Goal: Task Accomplishment & Management: Manage account settings

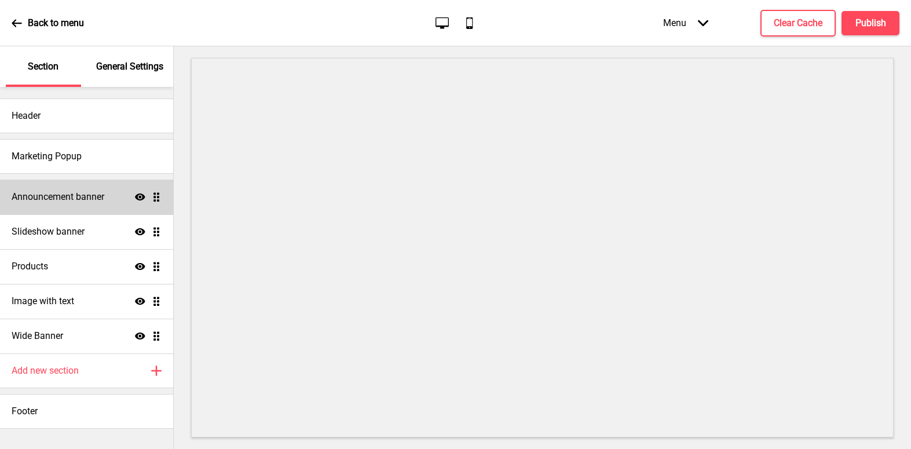
click at [58, 197] on h4 "Announcement banner" at bounding box center [58, 197] width 93 height 13
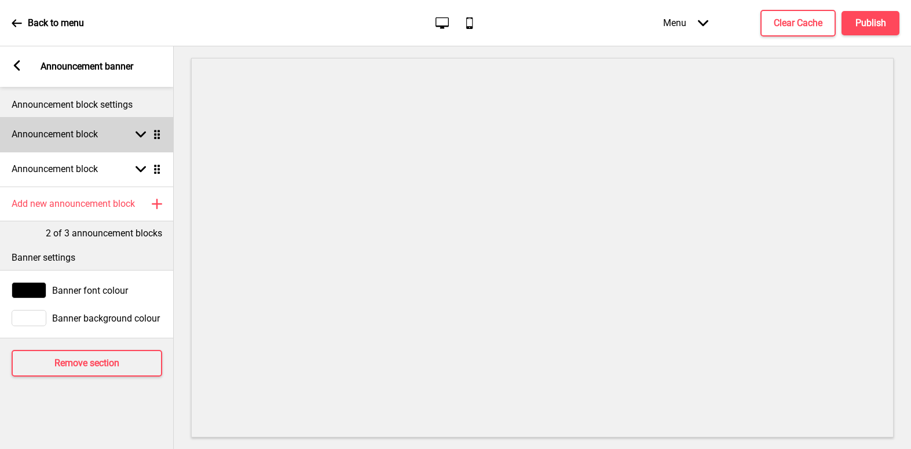
click at [141, 132] on rect at bounding box center [141, 134] width 10 height 10
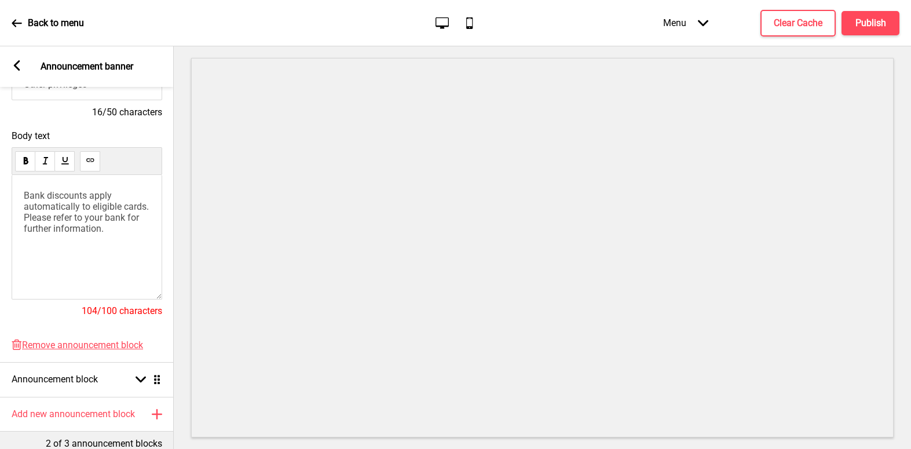
scroll to position [290, 0]
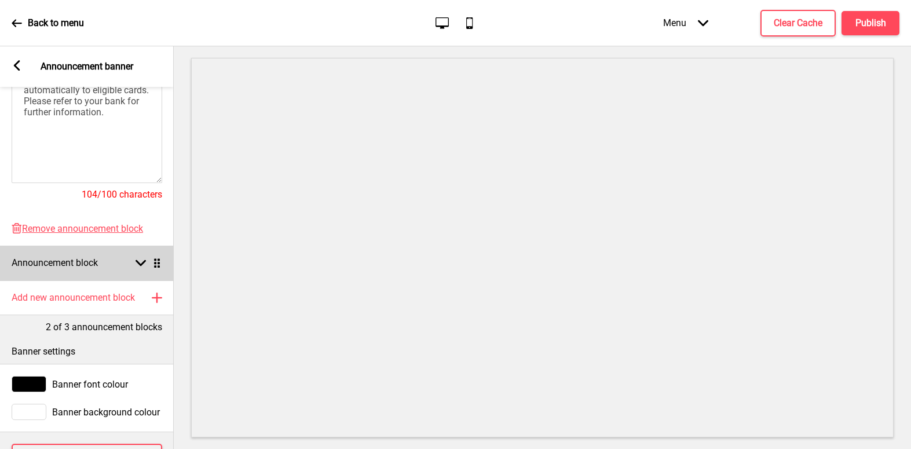
click at [140, 263] on rect at bounding box center [141, 263] width 10 height 10
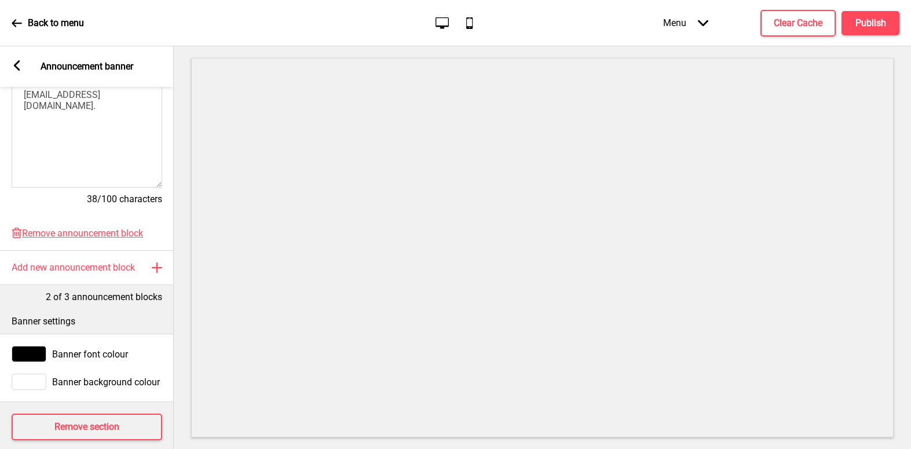
scroll to position [344, 0]
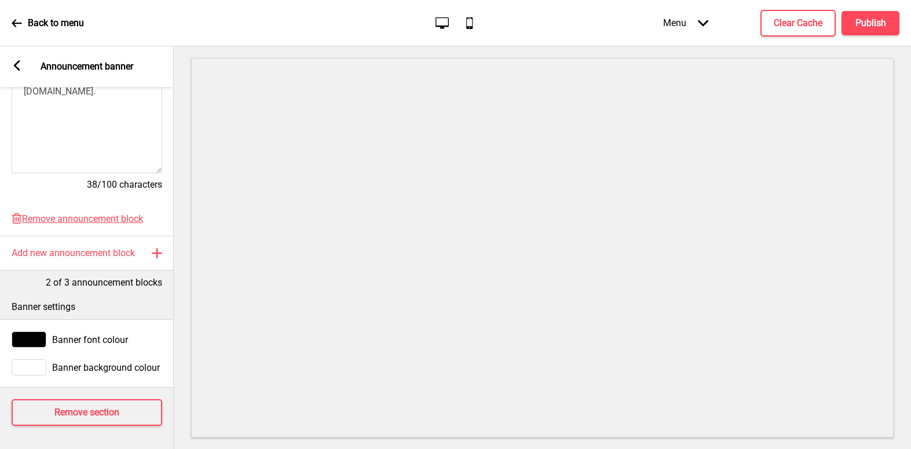
click at [14, 64] on icon at bounding box center [17, 65] width 6 height 10
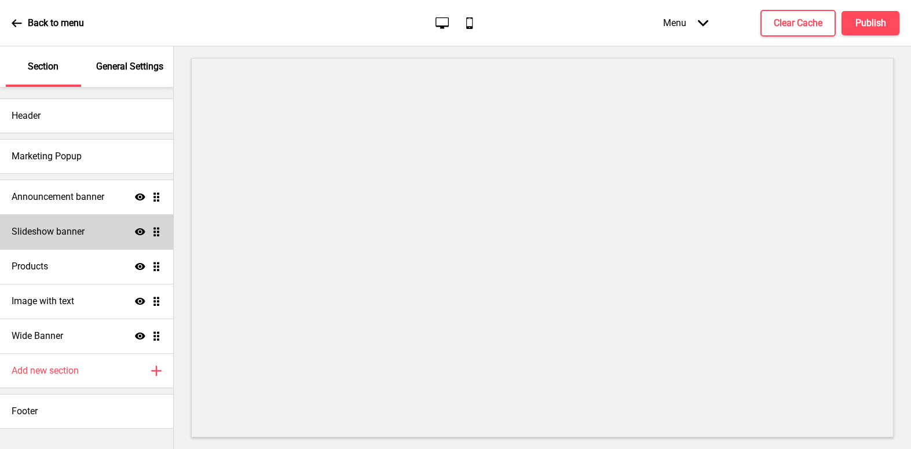
click at [155, 234] on ul "Announcement banner Show Drag Slideshow banner Show Drag Products Show Drag Ima…" at bounding box center [86, 267] width 173 height 174
click at [87, 235] on div "Slideshow banner Show Drag" at bounding box center [86, 231] width 173 height 35
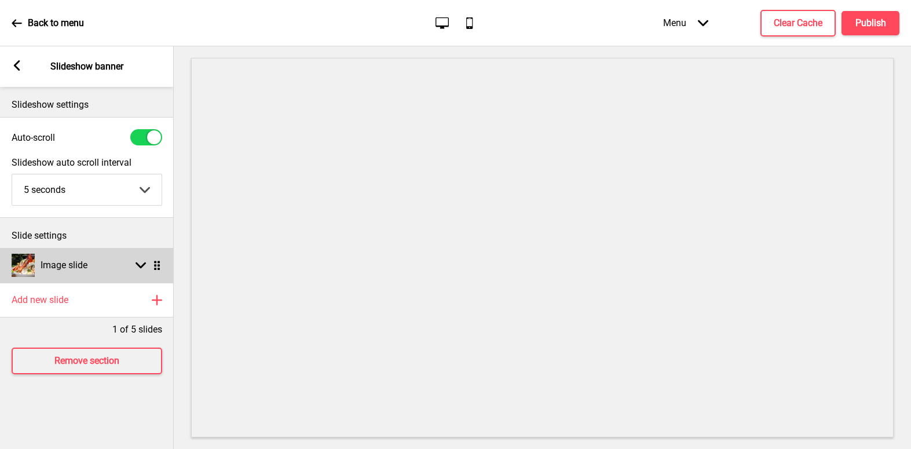
click at [140, 264] on rect at bounding box center [141, 265] width 10 height 10
select select "right"
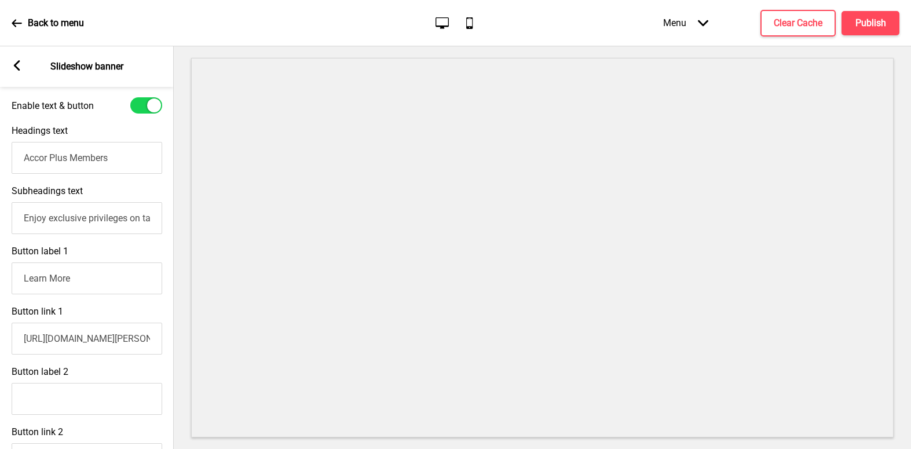
scroll to position [348, 0]
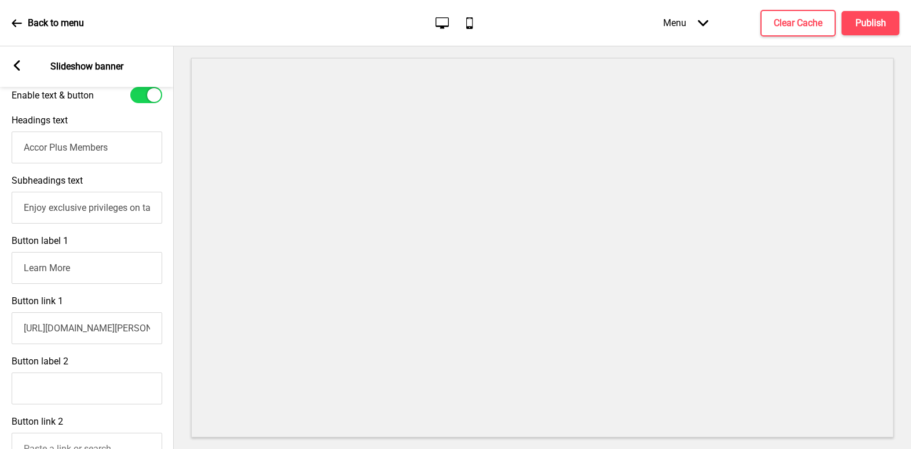
click at [83, 333] on input "[URL][DOMAIN_NAME][PERSON_NAME]" at bounding box center [87, 328] width 151 height 32
click at [103, 333] on input "[URL][DOMAIN_NAME][PERSON_NAME]" at bounding box center [87, 328] width 151 height 32
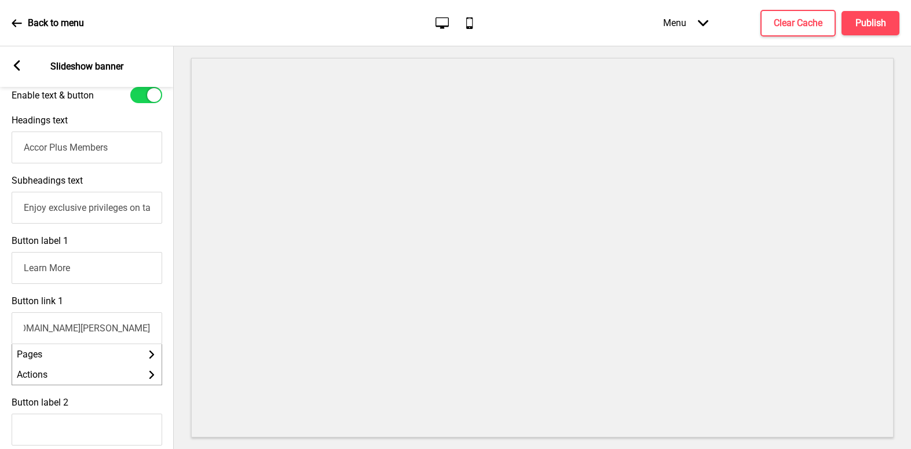
drag, startPoint x: 118, startPoint y: 332, endPoint x: 149, endPoint y: 332, distance: 31.9
click at [149, 332] on input "[URL][DOMAIN_NAME][PERSON_NAME]" at bounding box center [87, 328] width 151 height 32
click at [116, 332] on input "[URL][DOMAIN_NAME][PERSON_NAME]" at bounding box center [87, 328] width 151 height 32
paste input "text"
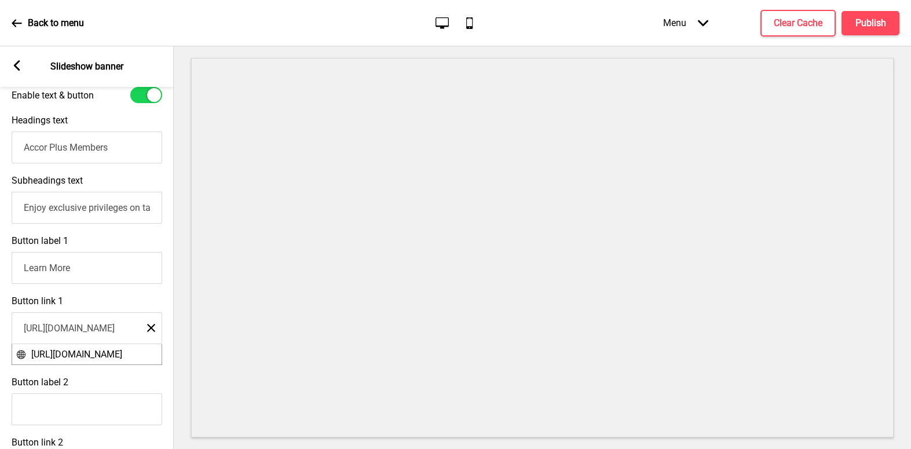
type input "[URL][DOMAIN_NAME]"
click at [93, 296] on div "Button link 1 [URL][DOMAIN_NAME] Close [URL][DOMAIN_NAME]" at bounding box center [87, 330] width 174 height 81
click at [869, 23] on h4 "Publish" at bounding box center [871, 23] width 31 height 13
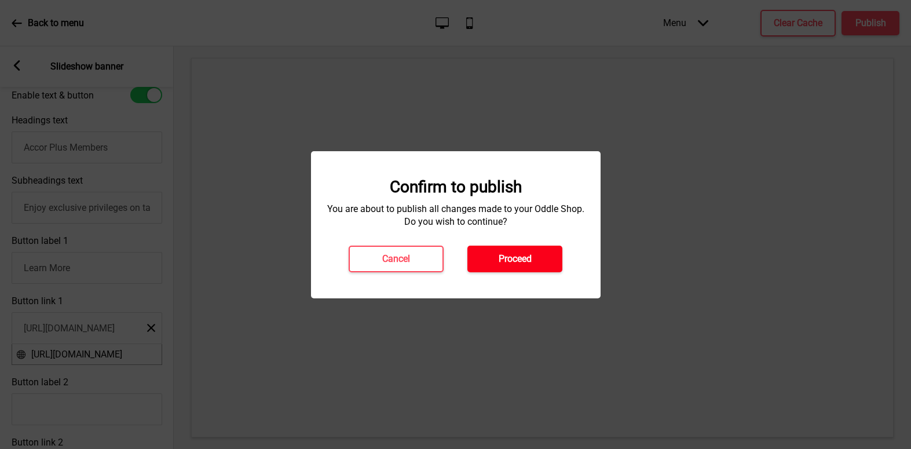
click at [518, 253] on h4 "Proceed" at bounding box center [515, 259] width 33 height 13
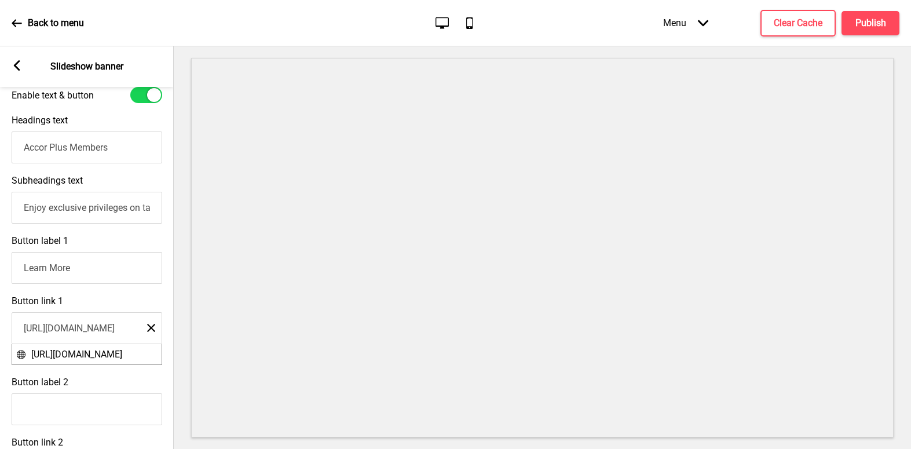
click at [117, 308] on div "Button link 1 [URL][DOMAIN_NAME] Close [URL][DOMAIN_NAME]" at bounding box center [87, 330] width 174 height 81
click at [107, 333] on input "[URL][DOMAIN_NAME]" at bounding box center [87, 328] width 151 height 32
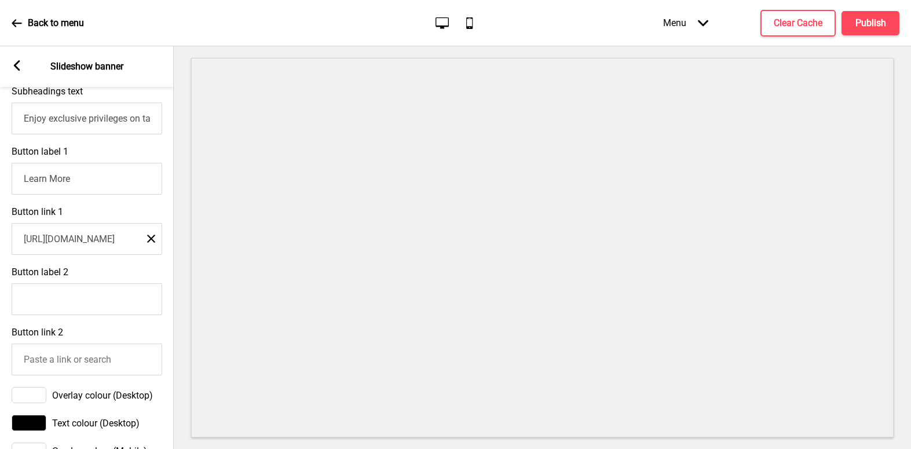
scroll to position [406, 0]
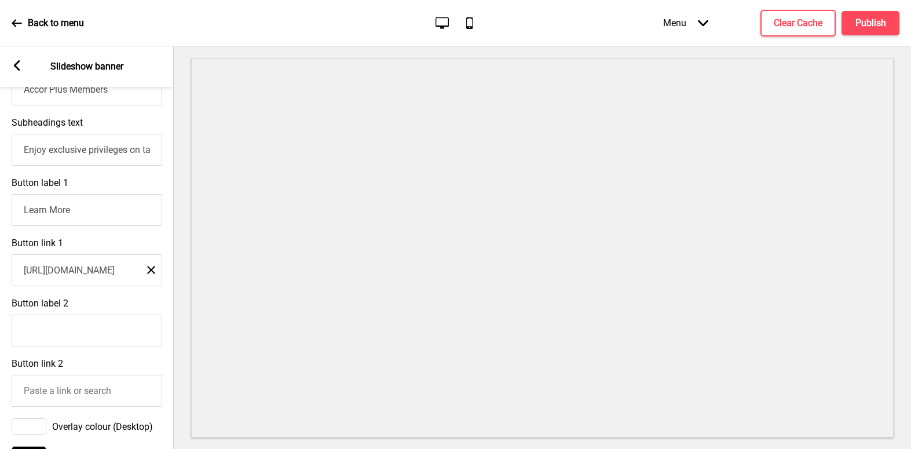
click at [88, 271] on input "[URL][DOMAIN_NAME]" at bounding box center [87, 270] width 151 height 32
click at [96, 244] on div "Button link 1 [URL][DOMAIN_NAME] Close" at bounding box center [87, 262] width 174 height 60
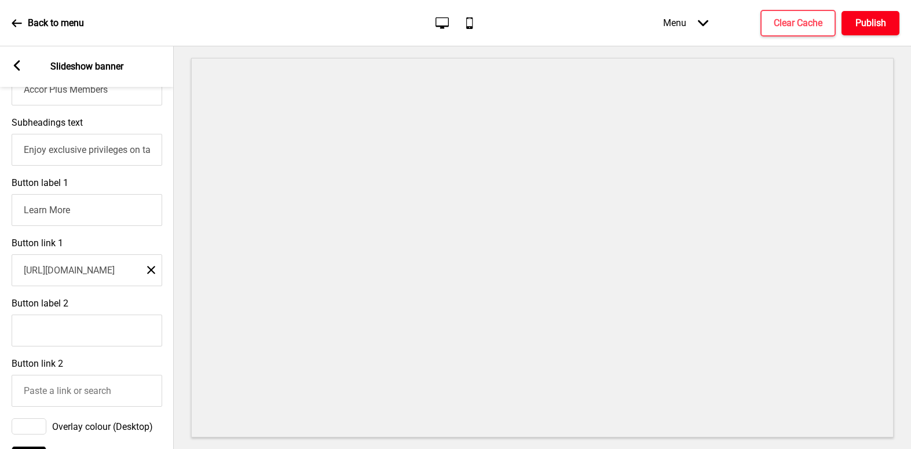
click at [880, 20] on h4 "Publish" at bounding box center [871, 23] width 31 height 13
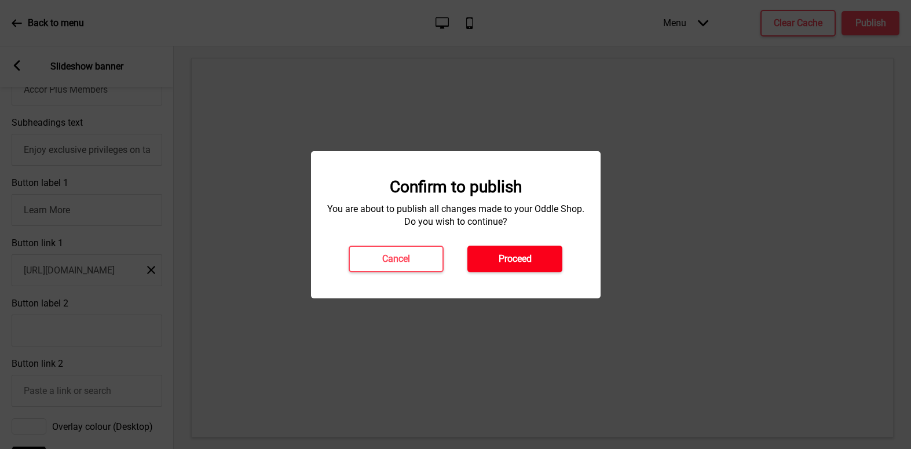
click at [537, 256] on button "Proceed" at bounding box center [515, 259] width 95 height 27
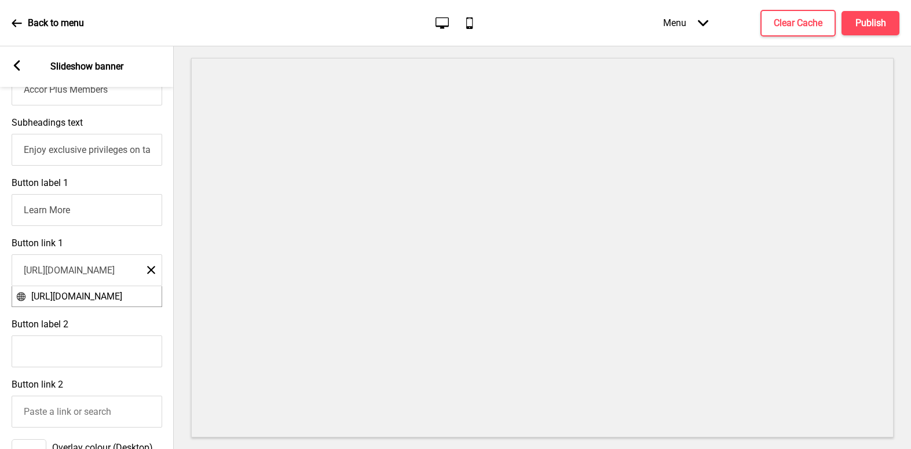
click at [117, 279] on input "[URL][DOMAIN_NAME]" at bounding box center [87, 270] width 151 height 32
drag, startPoint x: 129, startPoint y: 275, endPoint x: 172, endPoint y: 273, distance: 42.9
click at [172, 273] on div "Button link 1 [URL][DOMAIN_NAME] Close [URL][DOMAIN_NAME]" at bounding box center [86, 272] width 174 height 81
click at [129, 276] on input "[URL][DOMAIN_NAME]" at bounding box center [86, 270] width 151 height 32
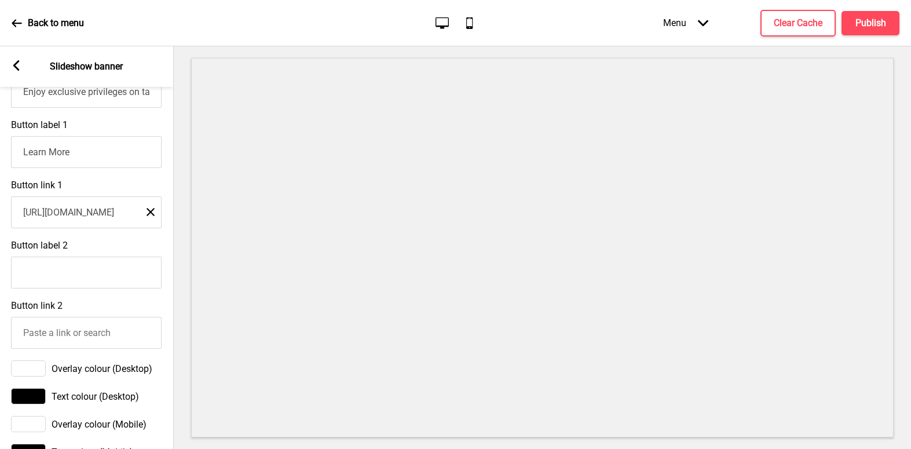
scroll to position [406, 0]
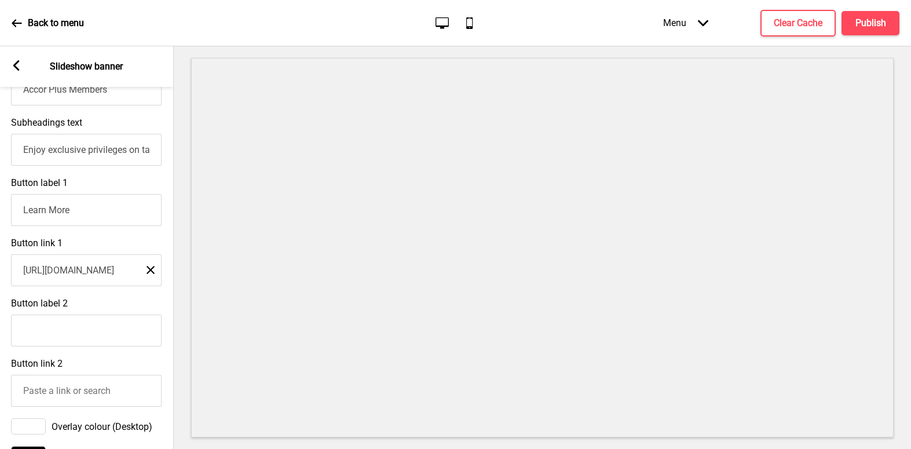
click at [99, 275] on input "[URL][DOMAIN_NAME]" at bounding box center [86, 270] width 151 height 32
drag, startPoint x: 58, startPoint y: 276, endPoint x: 52, endPoint y: 277, distance: 5.9
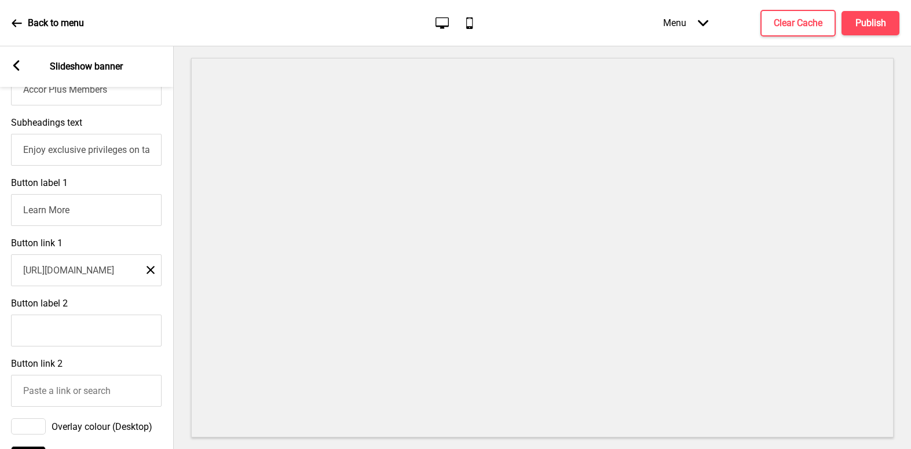
click at [57, 276] on input "[URL][DOMAIN_NAME]" at bounding box center [86, 270] width 151 height 32
click at [54, 275] on input "[URL][DOMAIN_NAME]" at bounding box center [86, 270] width 151 height 32
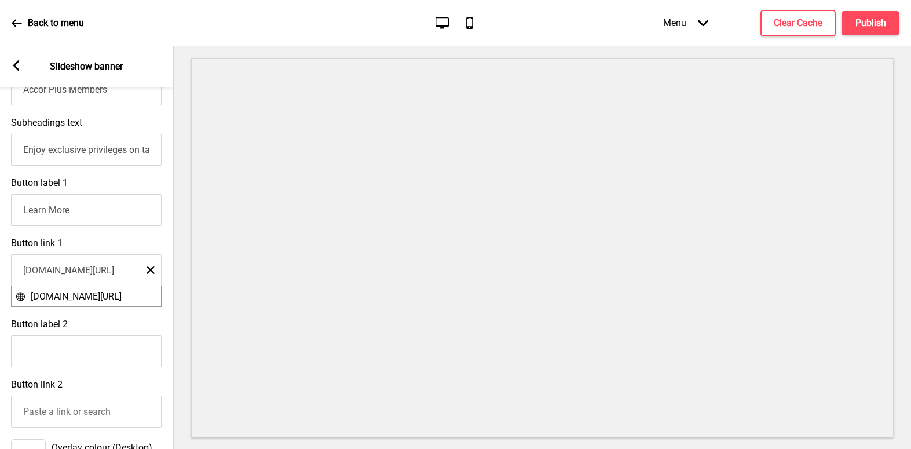
type input "[DOMAIN_NAME][URL]"
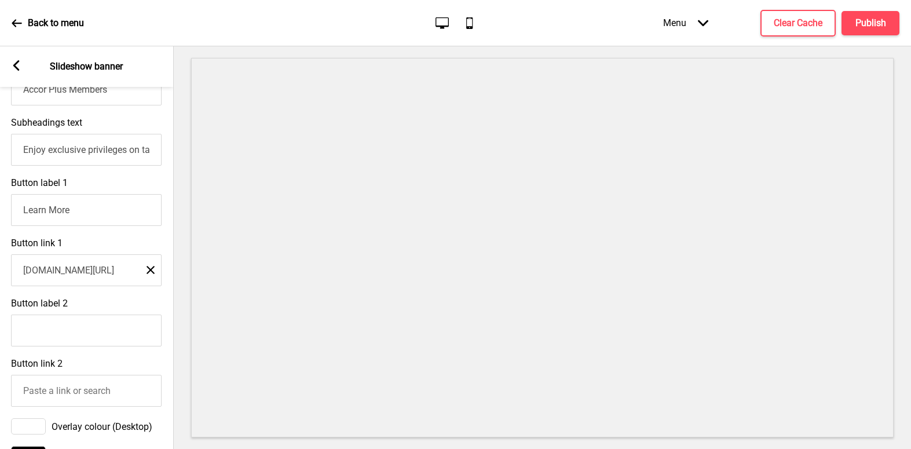
click at [103, 177] on div "Button label 1 Learn More" at bounding box center [86, 202] width 174 height 60
click at [882, 20] on h4 "Publish" at bounding box center [871, 23] width 31 height 13
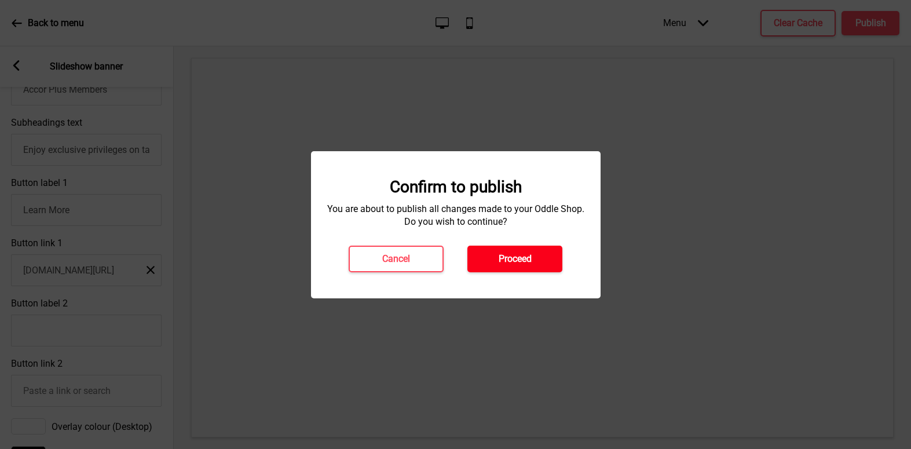
click at [530, 260] on h4 "Proceed" at bounding box center [515, 259] width 33 height 13
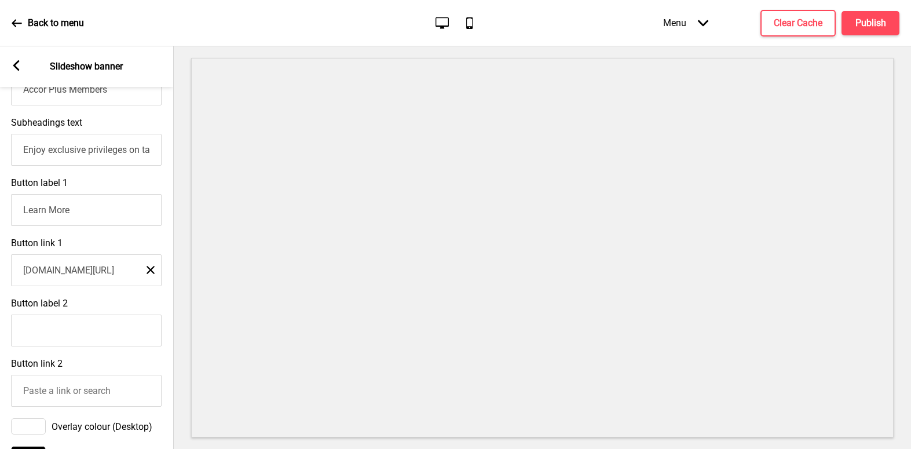
click at [15, 61] on rect at bounding box center [16, 65] width 10 height 10
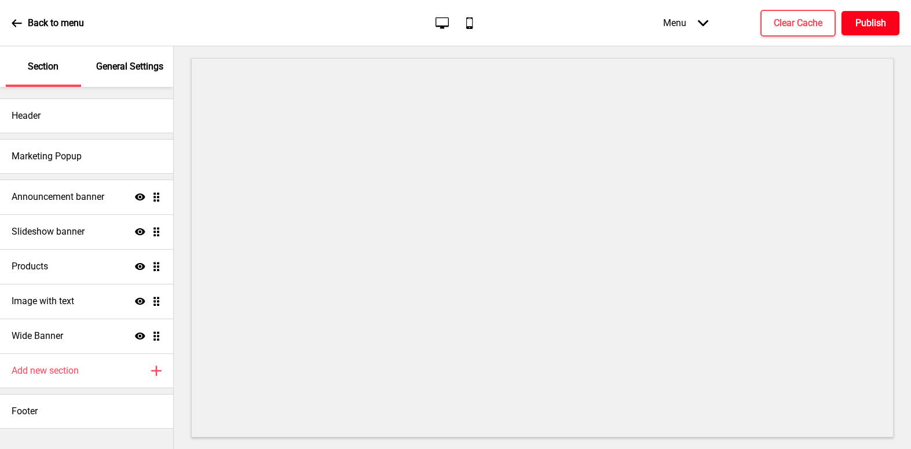
click at [871, 20] on h4 "Publish" at bounding box center [871, 23] width 31 height 13
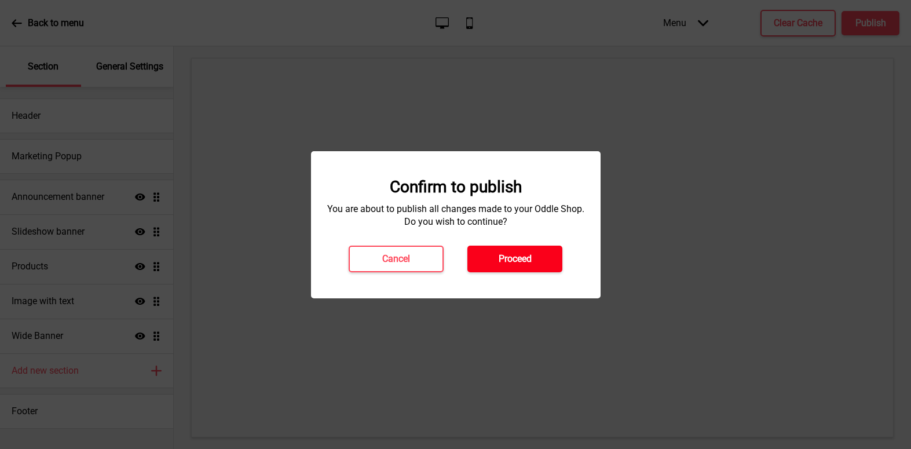
click at [526, 262] on h4 "Proceed" at bounding box center [515, 259] width 33 height 13
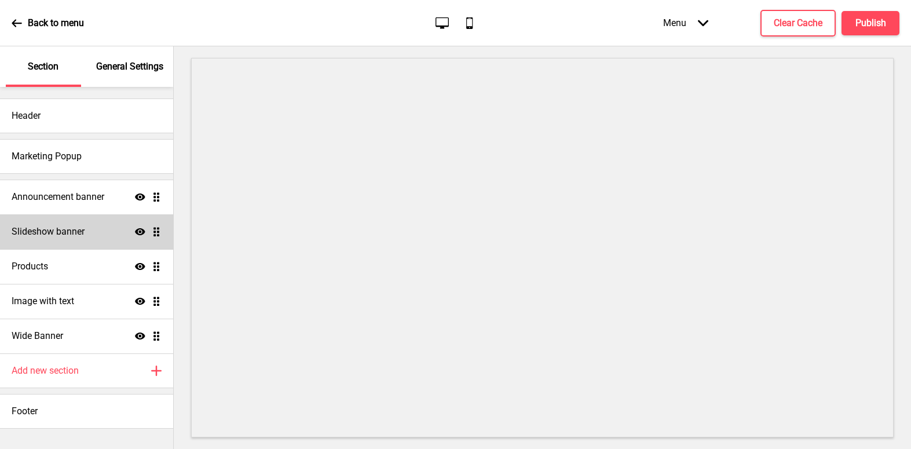
click at [78, 229] on h4 "Slideshow banner" at bounding box center [48, 231] width 73 height 13
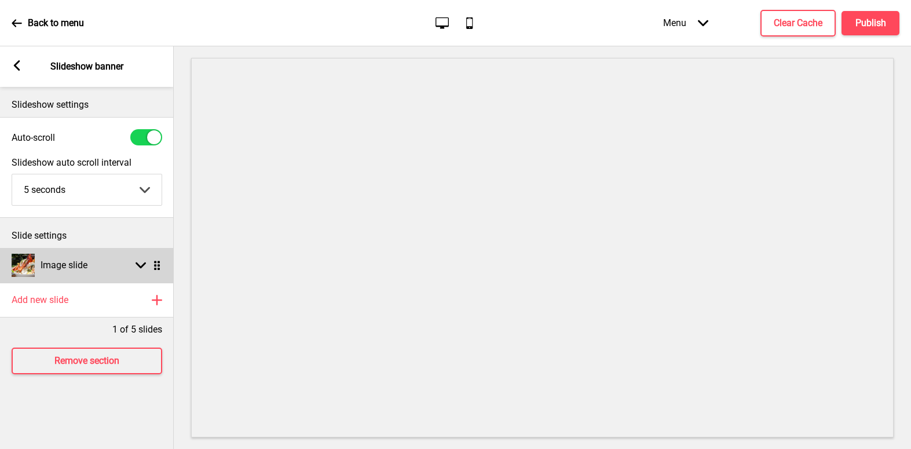
click at [140, 268] on icon at bounding box center [141, 265] width 10 height 6
select select "right"
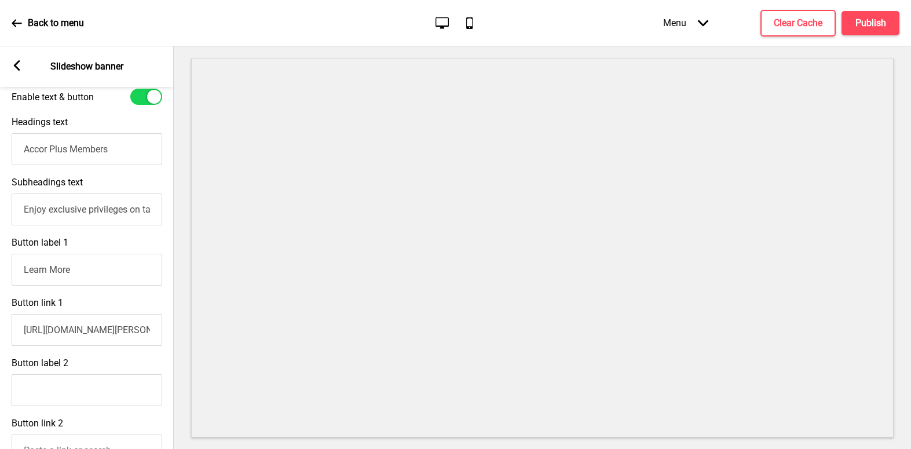
scroll to position [348, 0]
click at [72, 326] on input "[URL][DOMAIN_NAME][PERSON_NAME]" at bounding box center [87, 328] width 151 height 32
click at [152, 290] on div "Button label 1 Learn More" at bounding box center [87, 259] width 174 height 60
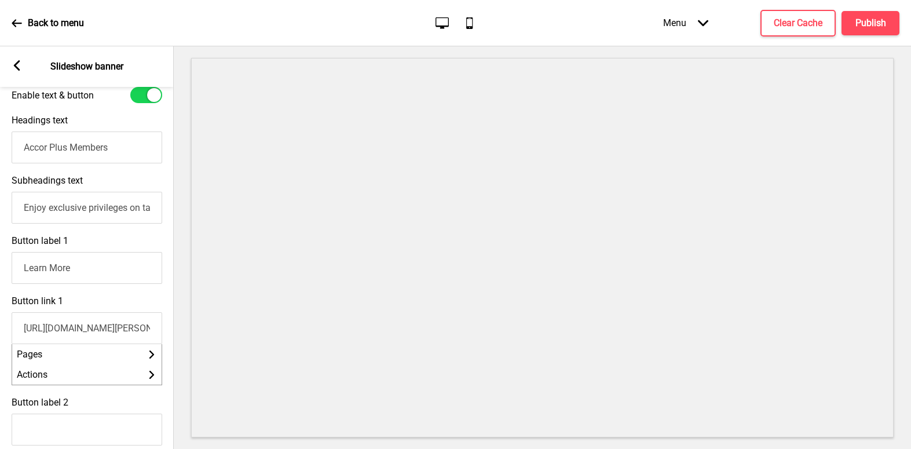
click at [146, 333] on input "[URL][DOMAIN_NAME][PERSON_NAME]" at bounding box center [87, 328] width 151 height 32
drag, startPoint x: 131, startPoint y: 334, endPoint x: 167, endPoint y: 333, distance: 36.5
click at [167, 333] on div "Button link 1 [URL][DOMAIN_NAME][PERSON_NAME]" at bounding box center [86, 320] width 174 height 60
click at [144, 314] on div "[URL][DOMAIN_NAME][PERSON_NAME]" at bounding box center [86, 326] width 151 height 38
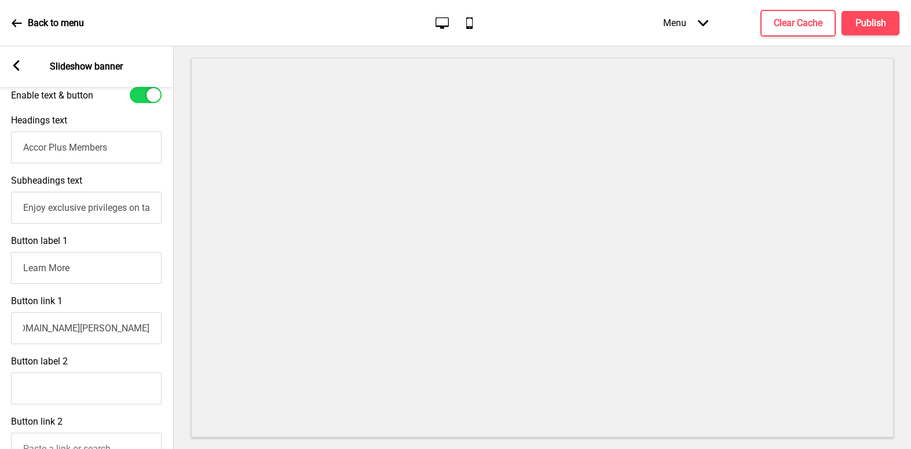
scroll to position [0, 0]
click at [123, 331] on input "[URL][DOMAIN_NAME][PERSON_NAME]" at bounding box center [86, 328] width 151 height 32
drag, startPoint x: 75, startPoint y: 333, endPoint x: 187, endPoint y: 331, distance: 111.8
click at [187, 331] on div "Section General Settings Header Marketing Popup Announcement banner Show Drag S…" at bounding box center [455, 247] width 911 height 403
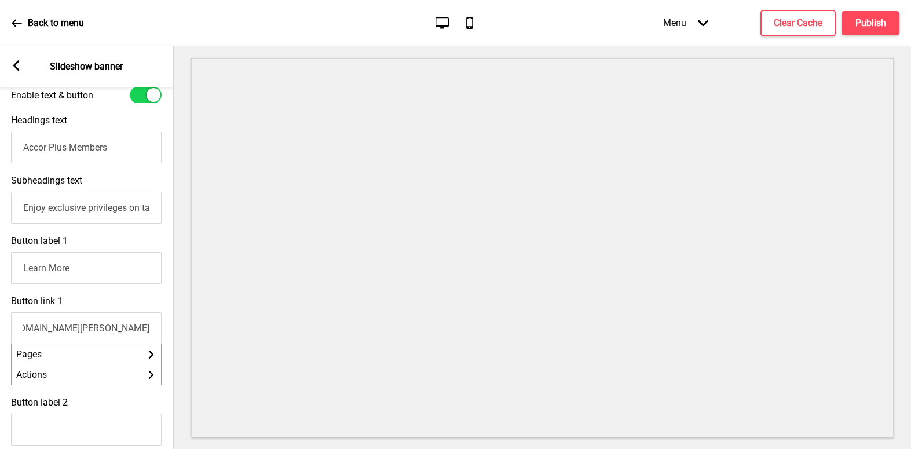
click at [115, 330] on input "[URL][DOMAIN_NAME][PERSON_NAME]" at bounding box center [86, 328] width 151 height 32
type input "[URL][DOMAIN_NAME]"
click at [90, 298] on div "Button link 1 [URL][DOMAIN_NAME] Close [URL][DOMAIN_NAME]" at bounding box center [86, 330] width 174 height 81
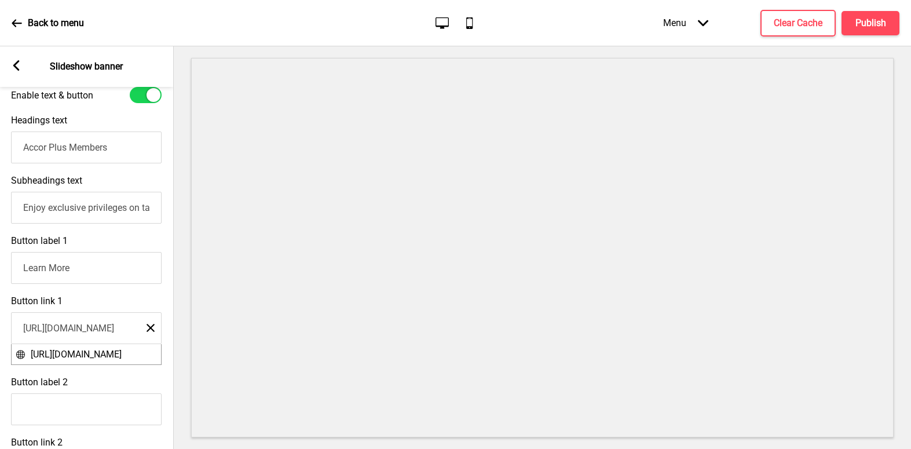
click at [71, 360] on span "[URL][DOMAIN_NAME]" at bounding box center [76, 354] width 91 height 11
drag, startPoint x: 124, startPoint y: 333, endPoint x: 173, endPoint y: 331, distance: 49.3
click at [173, 331] on div "Section General Settings Header Marketing Popup Announcement banner Show Drag S…" at bounding box center [87, 247] width 174 height 403
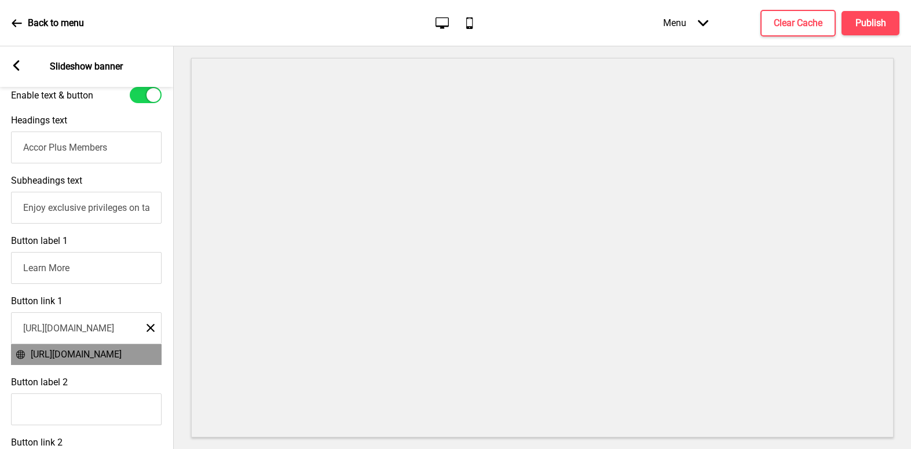
click at [134, 308] on div "Button link 1 [URL][DOMAIN_NAME] Close [URL][DOMAIN_NAME]" at bounding box center [86, 330] width 174 height 81
click at [867, 21] on h4 "Publish" at bounding box center [871, 23] width 31 height 13
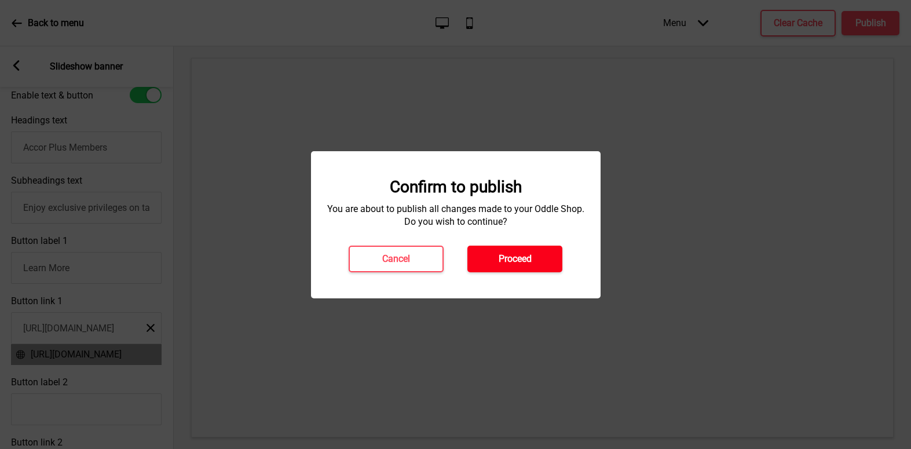
click at [520, 259] on h4 "Proceed" at bounding box center [515, 259] width 33 height 13
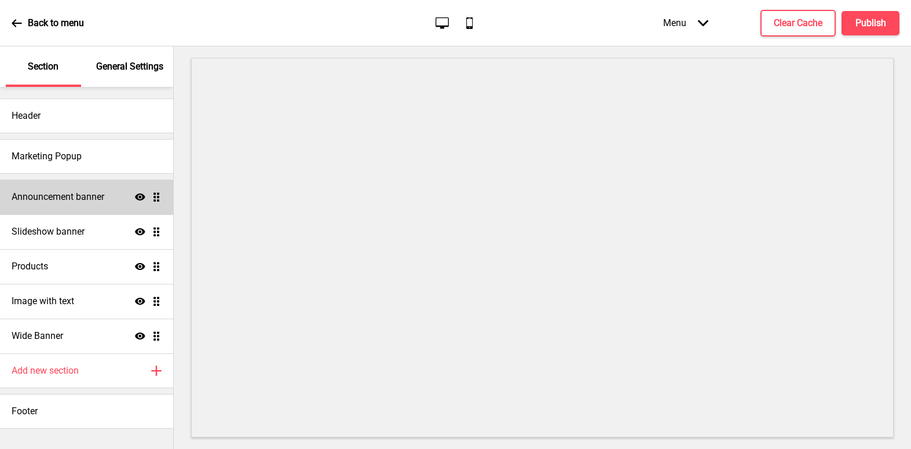
click at [100, 200] on h4 "Announcement banner" at bounding box center [58, 197] width 93 height 13
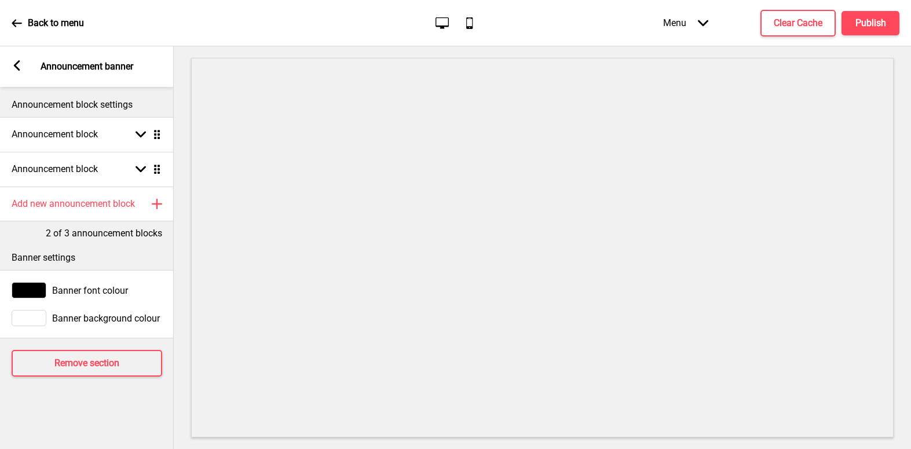
click at [21, 66] on rect at bounding box center [17, 65] width 10 height 10
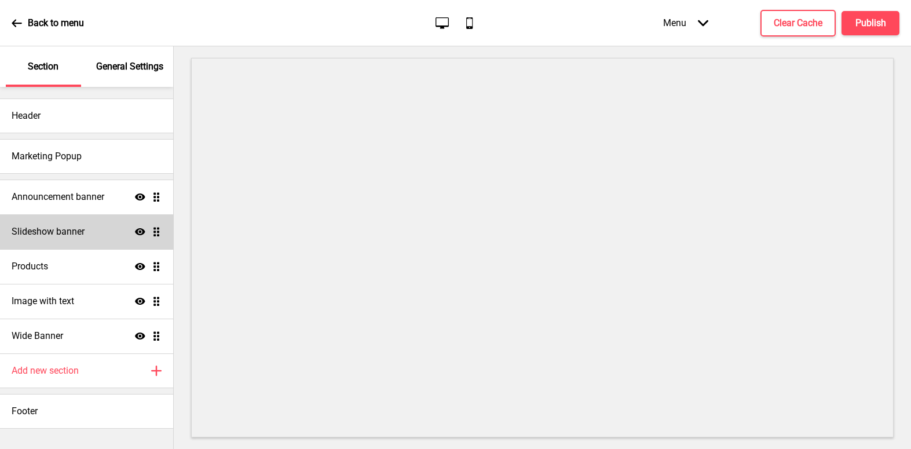
click at [89, 225] on div "Slideshow banner Show Drag" at bounding box center [86, 231] width 173 height 35
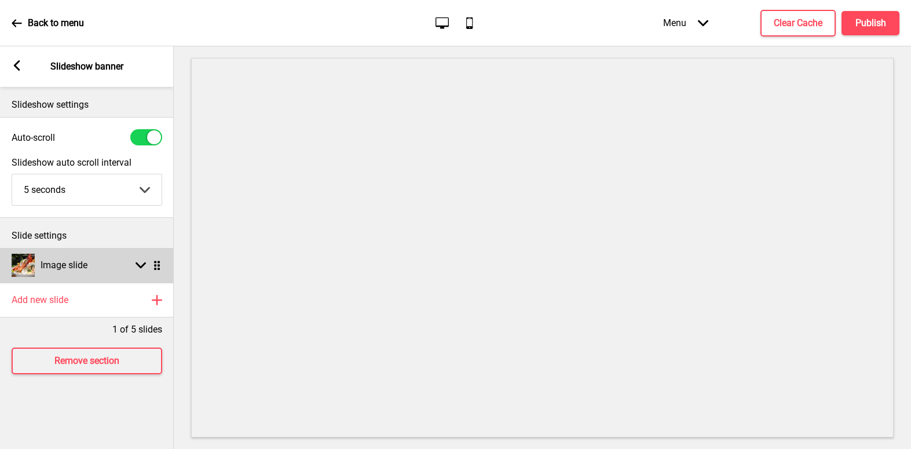
click at [143, 265] on icon at bounding box center [141, 265] width 10 height 6
select select "right"
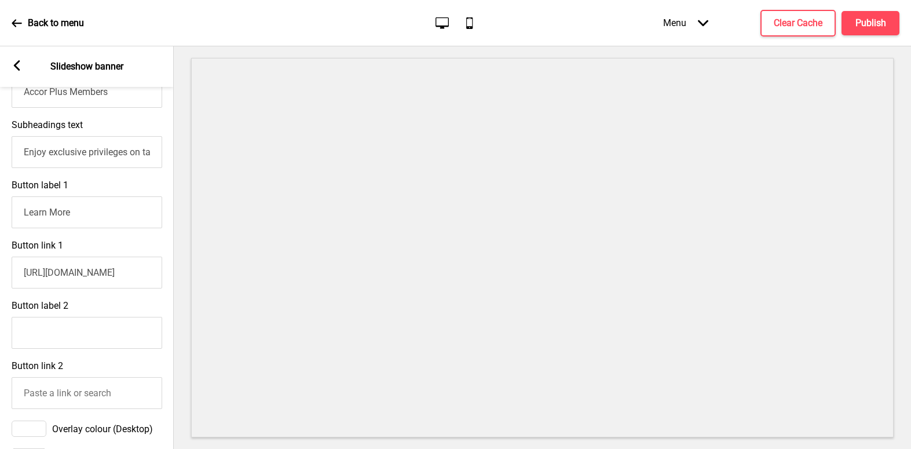
scroll to position [406, 0]
click at [107, 275] on input "[URL][DOMAIN_NAME]" at bounding box center [87, 270] width 151 height 32
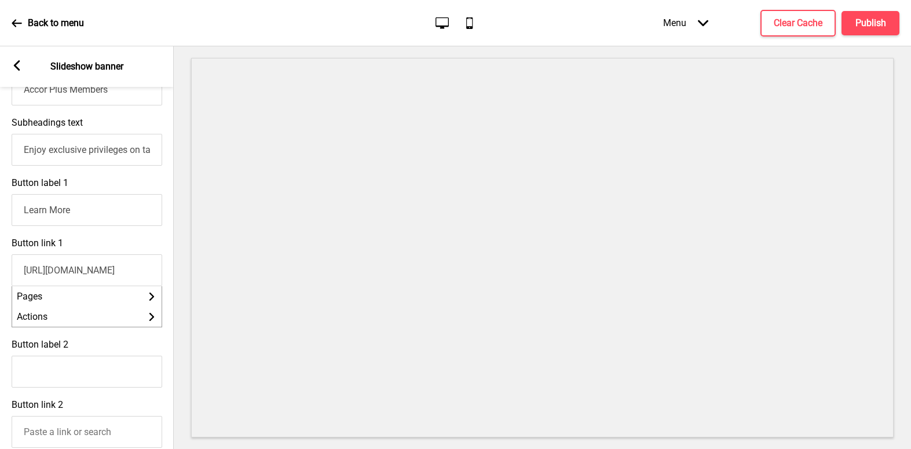
click at [107, 275] on input "[URL][DOMAIN_NAME]" at bounding box center [87, 270] width 151 height 32
click at [125, 276] on input "[URL][DOMAIN_NAME]" at bounding box center [87, 270] width 151 height 32
click at [148, 276] on input "[URL][DOMAIN_NAME]" at bounding box center [87, 270] width 151 height 32
click at [119, 240] on div "Button link 1 https://www.accorplus.com/sg/ Pages Arrow right Actions Arrow rig…" at bounding box center [86, 282] width 174 height 101
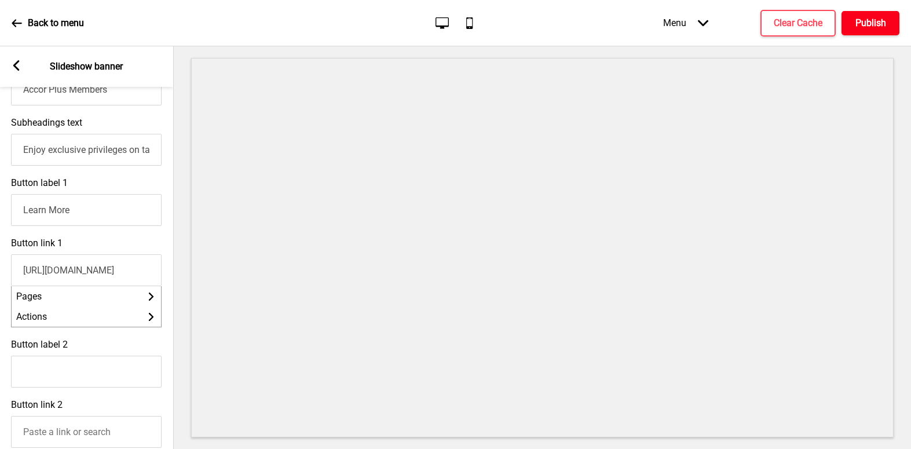
click at [864, 23] on h4 "Publish" at bounding box center [871, 23] width 31 height 13
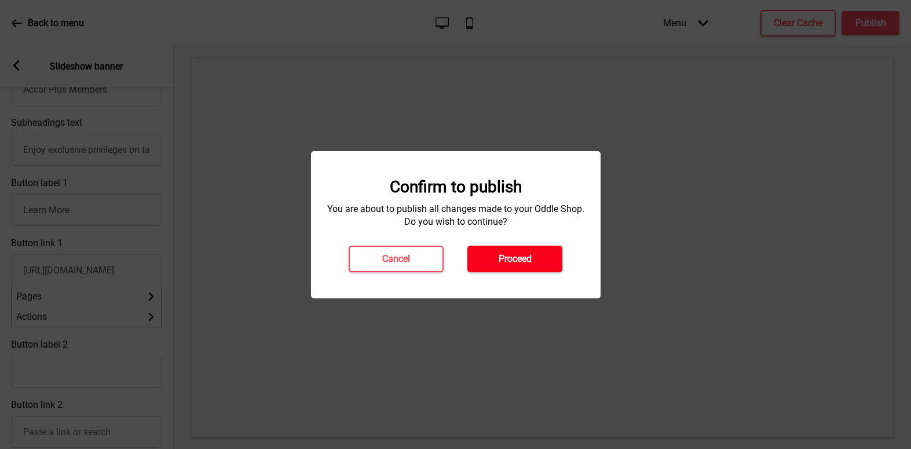
click at [535, 260] on button "Proceed" at bounding box center [515, 259] width 95 height 27
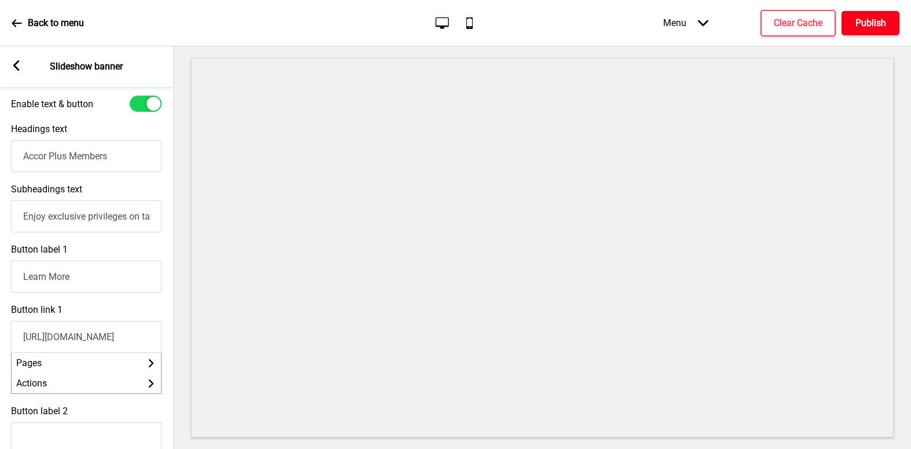
scroll to position [174, 0]
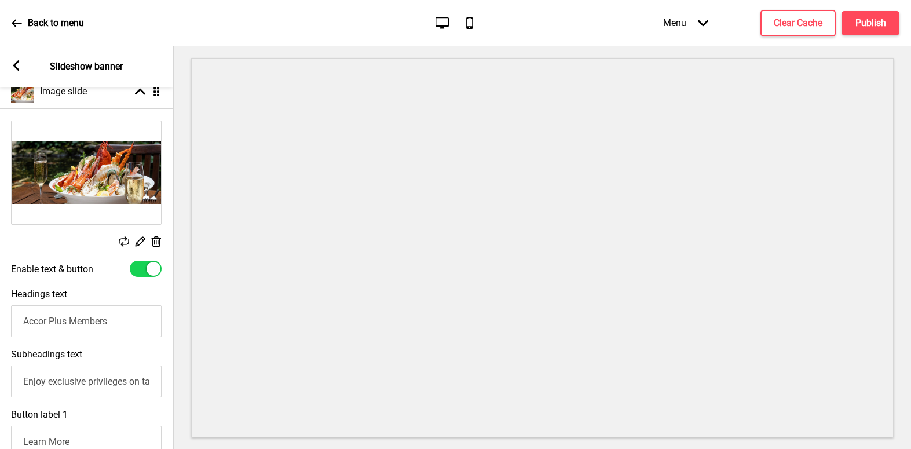
click at [19, 64] on rect at bounding box center [16, 65] width 10 height 10
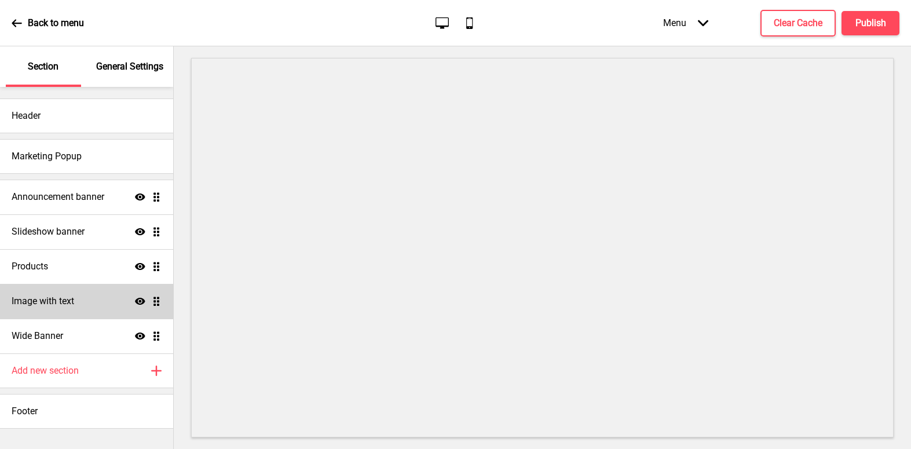
click at [96, 303] on div "Image with text Show Drag" at bounding box center [86, 301] width 173 height 35
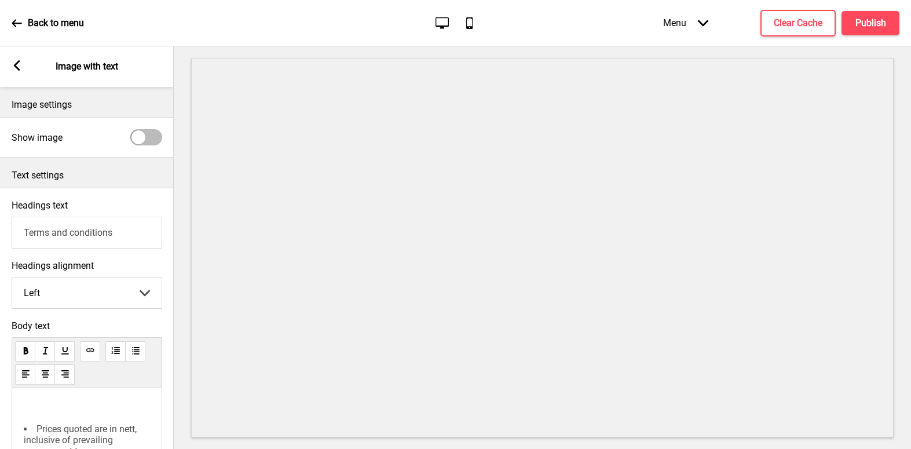
click at [14, 68] on rect at bounding box center [17, 65] width 10 height 10
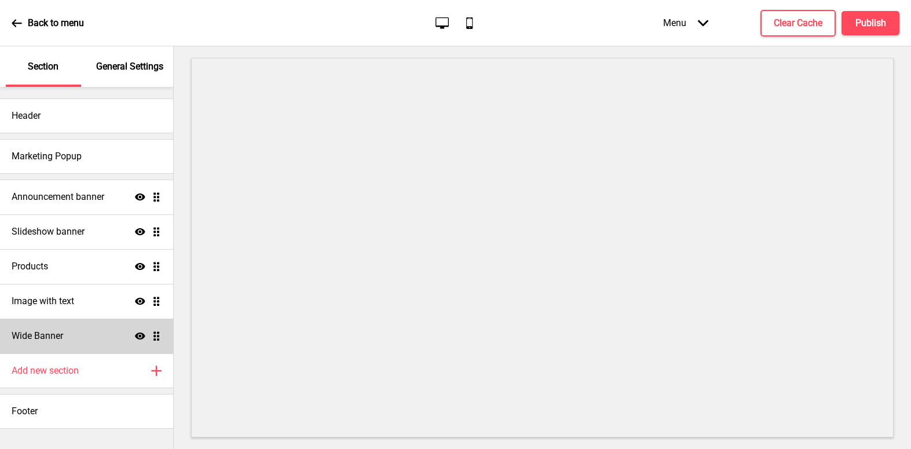
click at [45, 342] on div "Wide Banner Show Drag" at bounding box center [86, 336] width 173 height 35
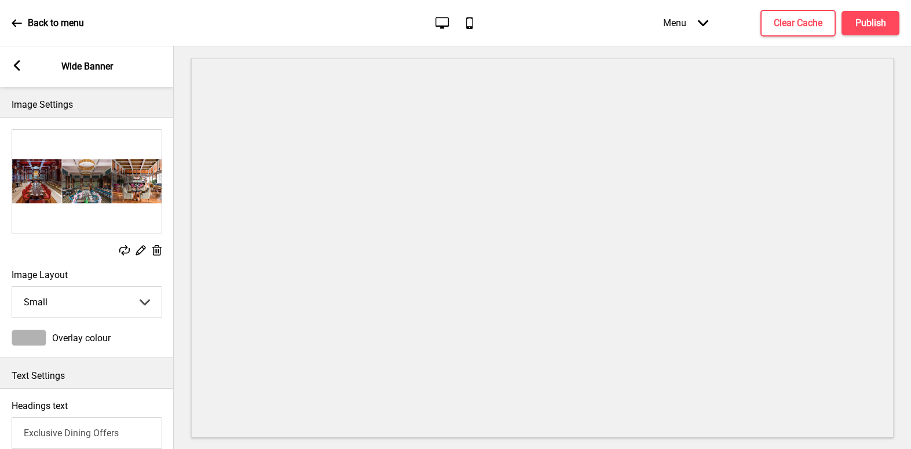
click at [125, 247] on icon at bounding box center [124, 250] width 10 height 10
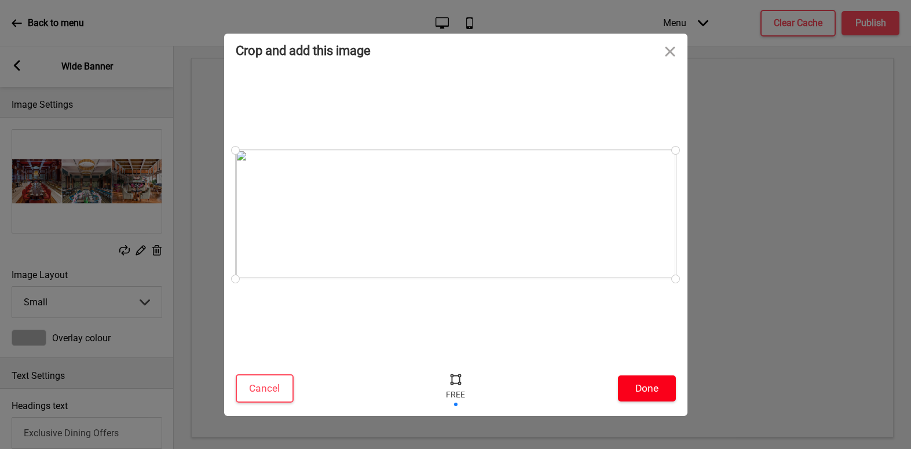
click at [644, 388] on button "Done" at bounding box center [647, 388] width 58 height 26
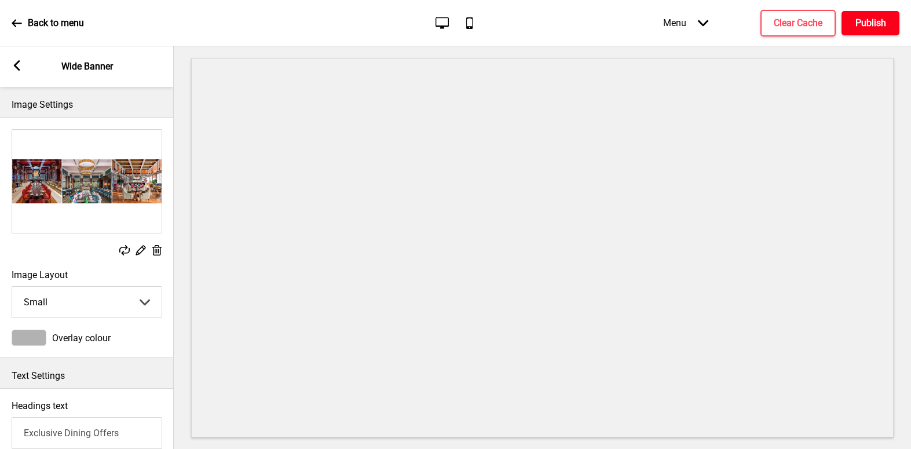
click at [874, 22] on h4 "Publish" at bounding box center [871, 23] width 31 height 13
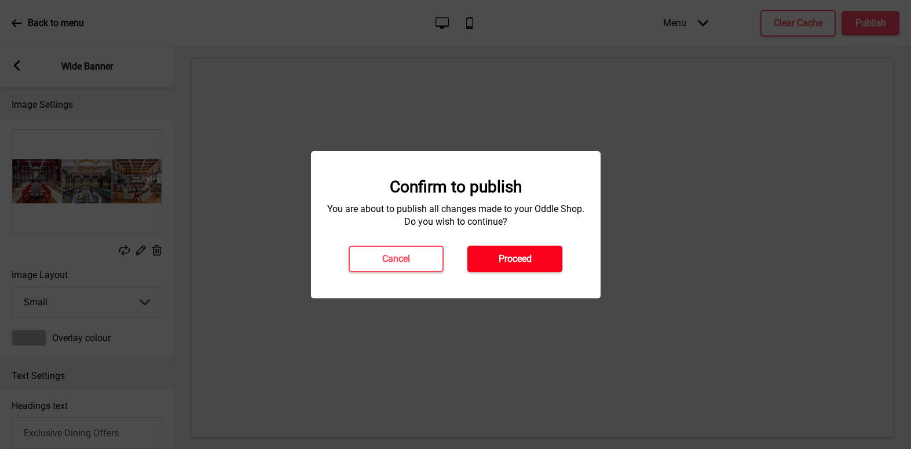
click at [520, 261] on h4 "Proceed" at bounding box center [515, 259] width 33 height 13
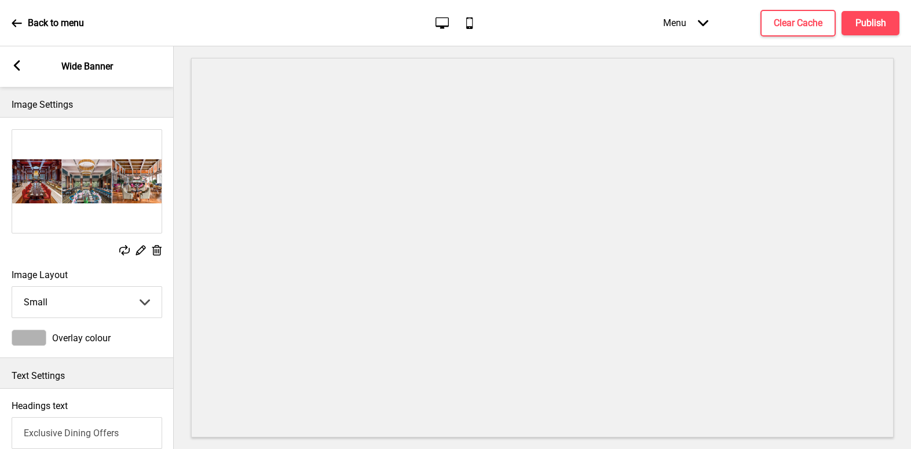
click at [19, 25] on icon at bounding box center [17, 23] width 10 height 10
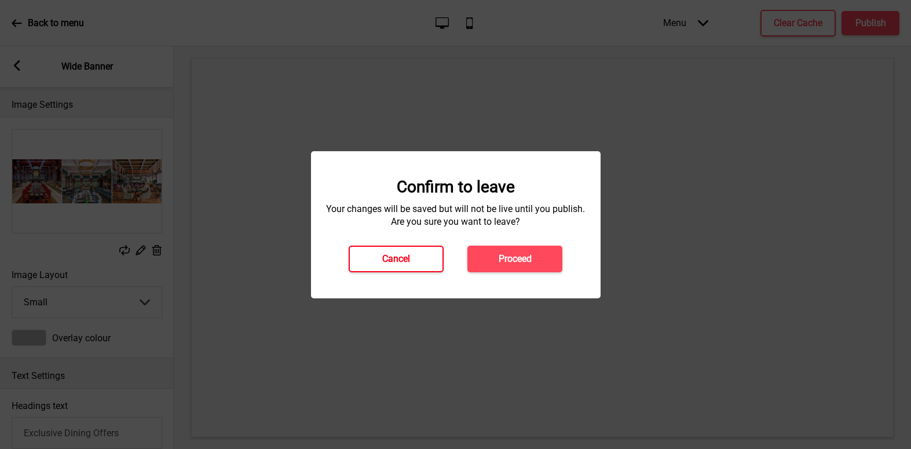
click at [426, 261] on button "Cancel" at bounding box center [396, 259] width 95 height 27
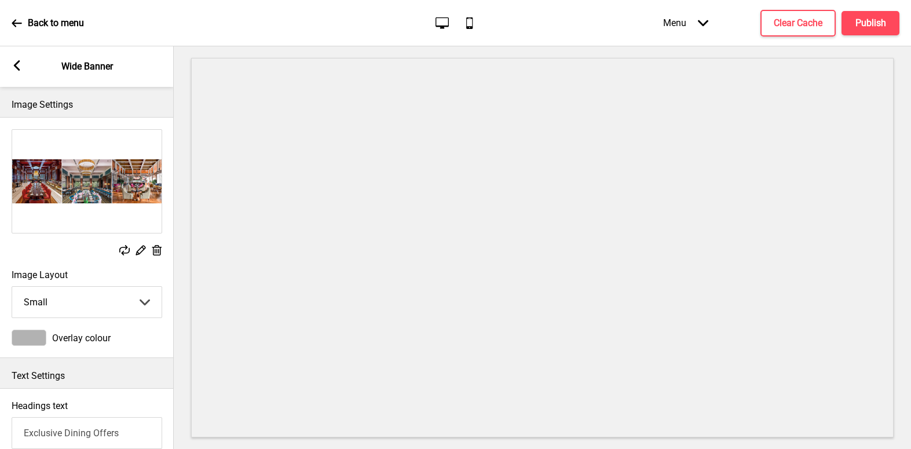
click at [21, 69] on rect at bounding box center [17, 65] width 10 height 10
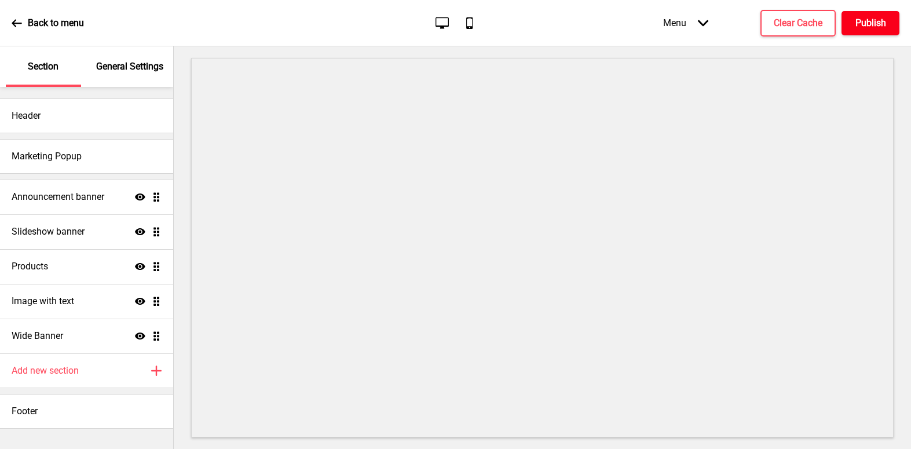
click at [876, 21] on h4 "Publish" at bounding box center [871, 23] width 31 height 13
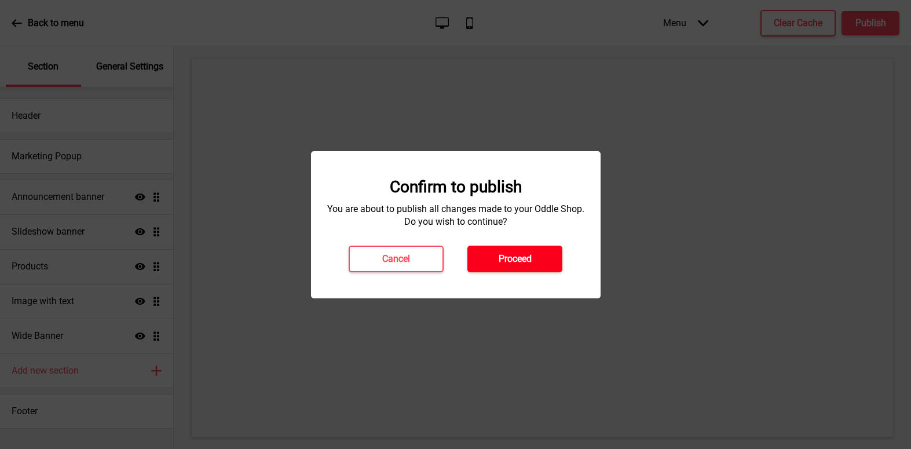
click at [520, 258] on h4 "Proceed" at bounding box center [515, 259] width 33 height 13
